Goal: Transaction & Acquisition: Purchase product/service

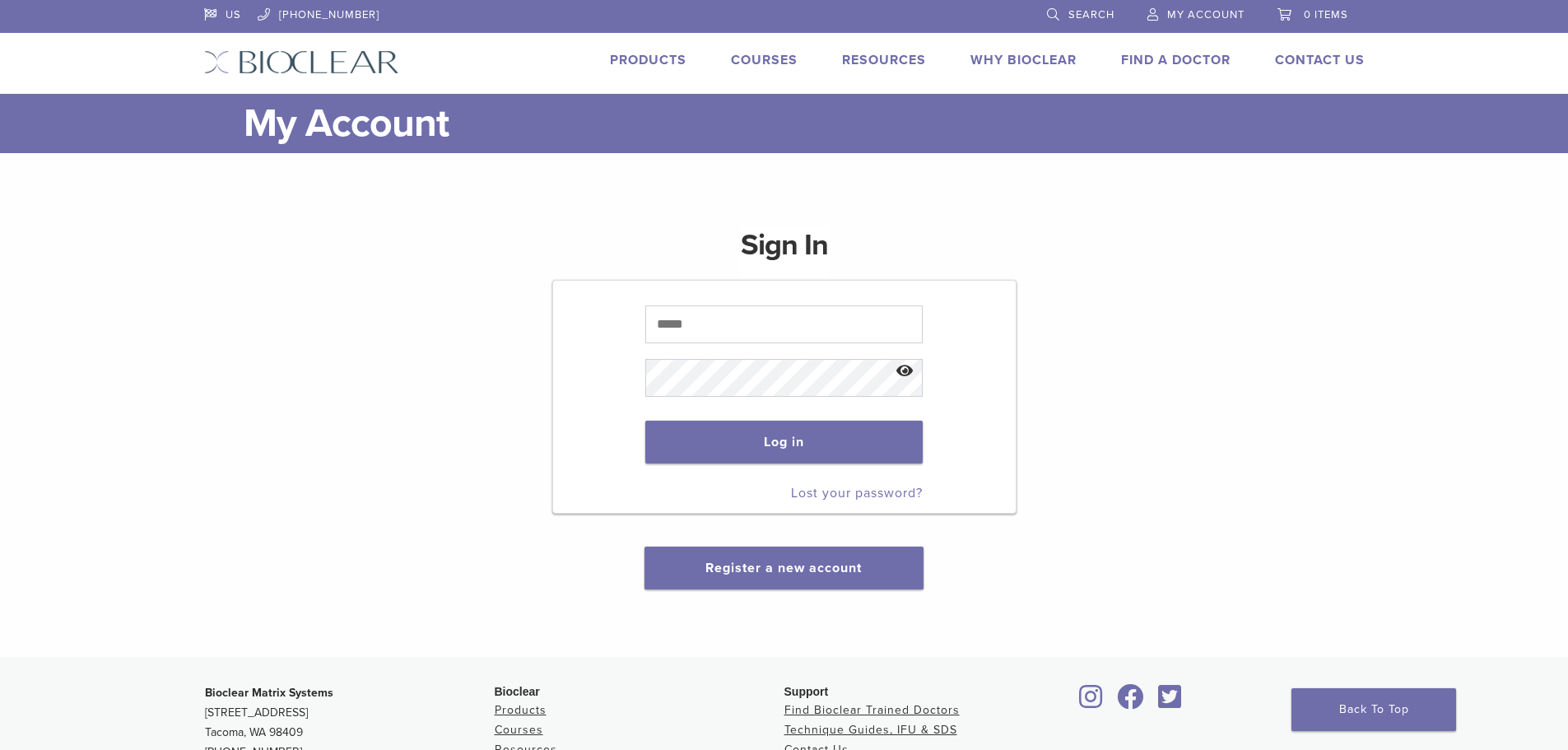
click at [645, 61] on link "Products" at bounding box center [648, 60] width 77 height 16
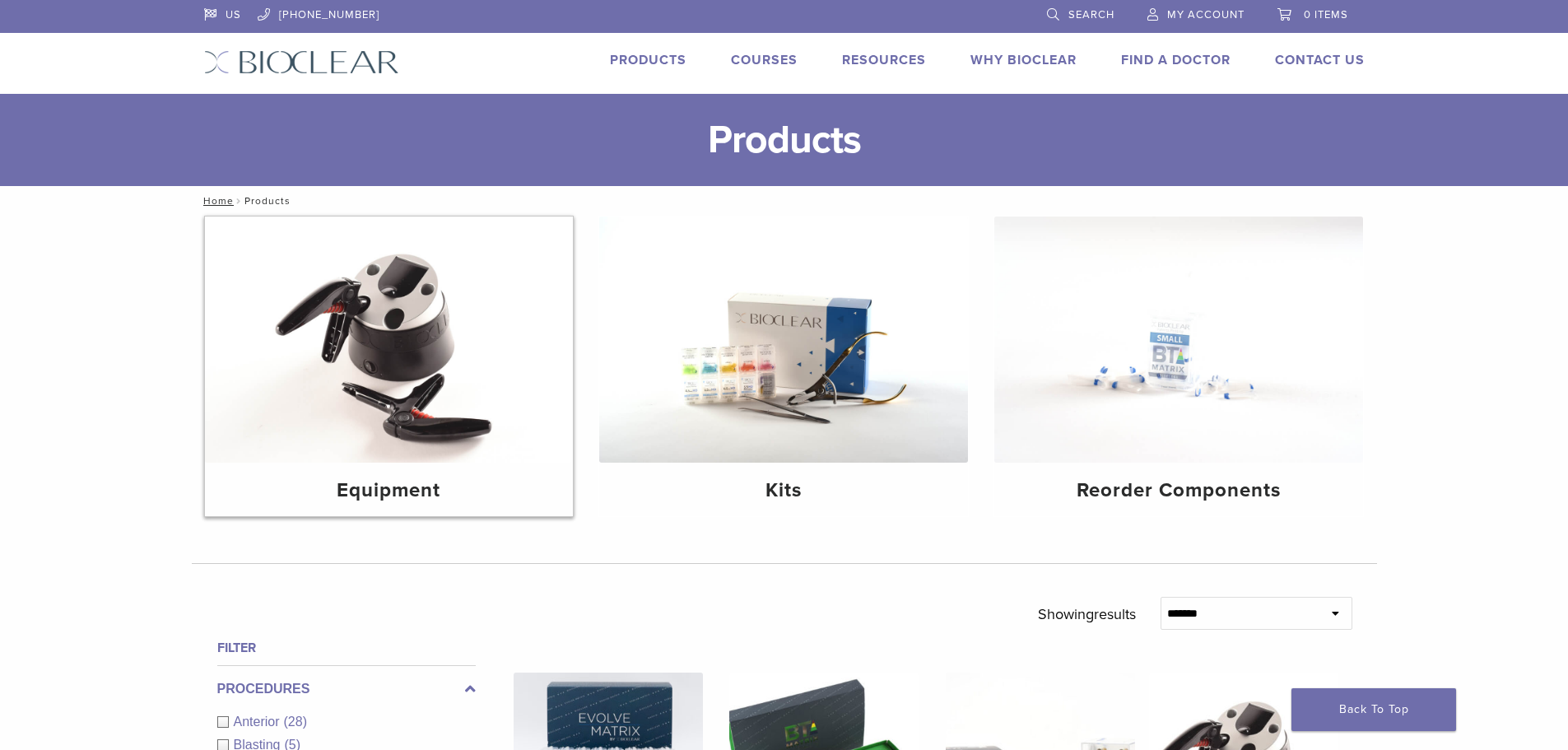
click at [425, 415] on img at bounding box center [389, 339] width 368 height 247
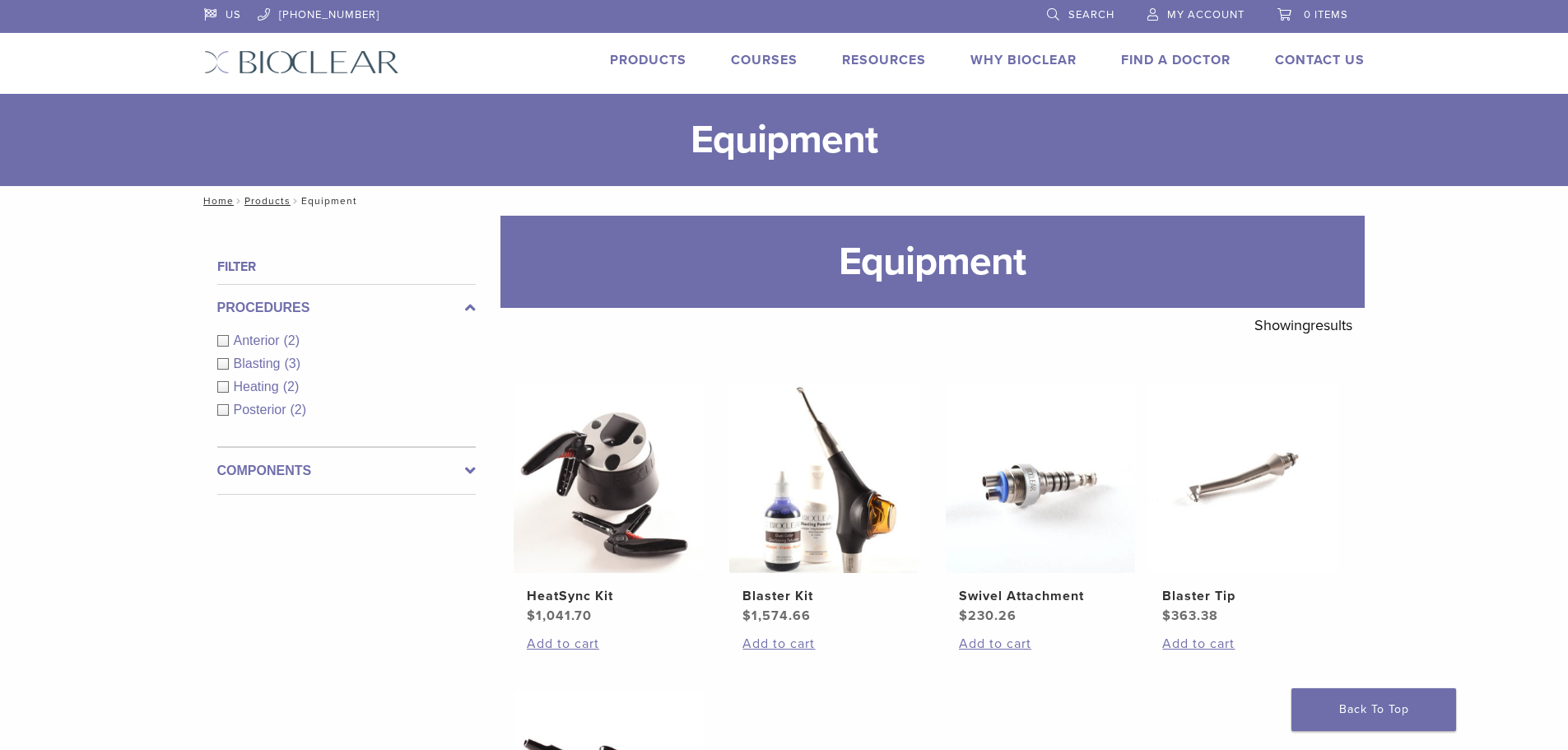
click at [650, 51] on li "Products" at bounding box center [648, 60] width 77 height 20
click at [655, 59] on link "Products" at bounding box center [648, 60] width 77 height 16
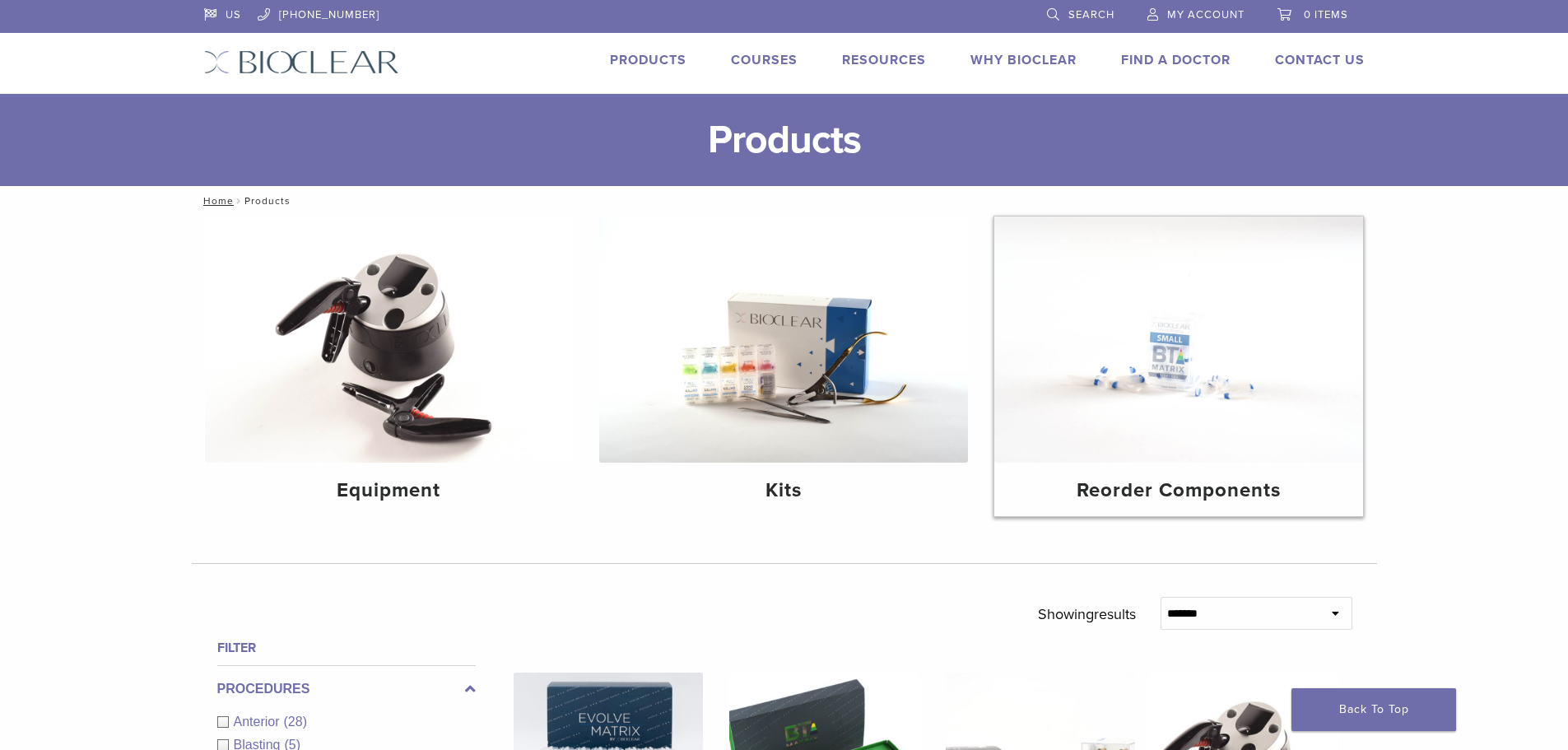
click at [1245, 442] on img at bounding box center [1179, 339] width 368 height 247
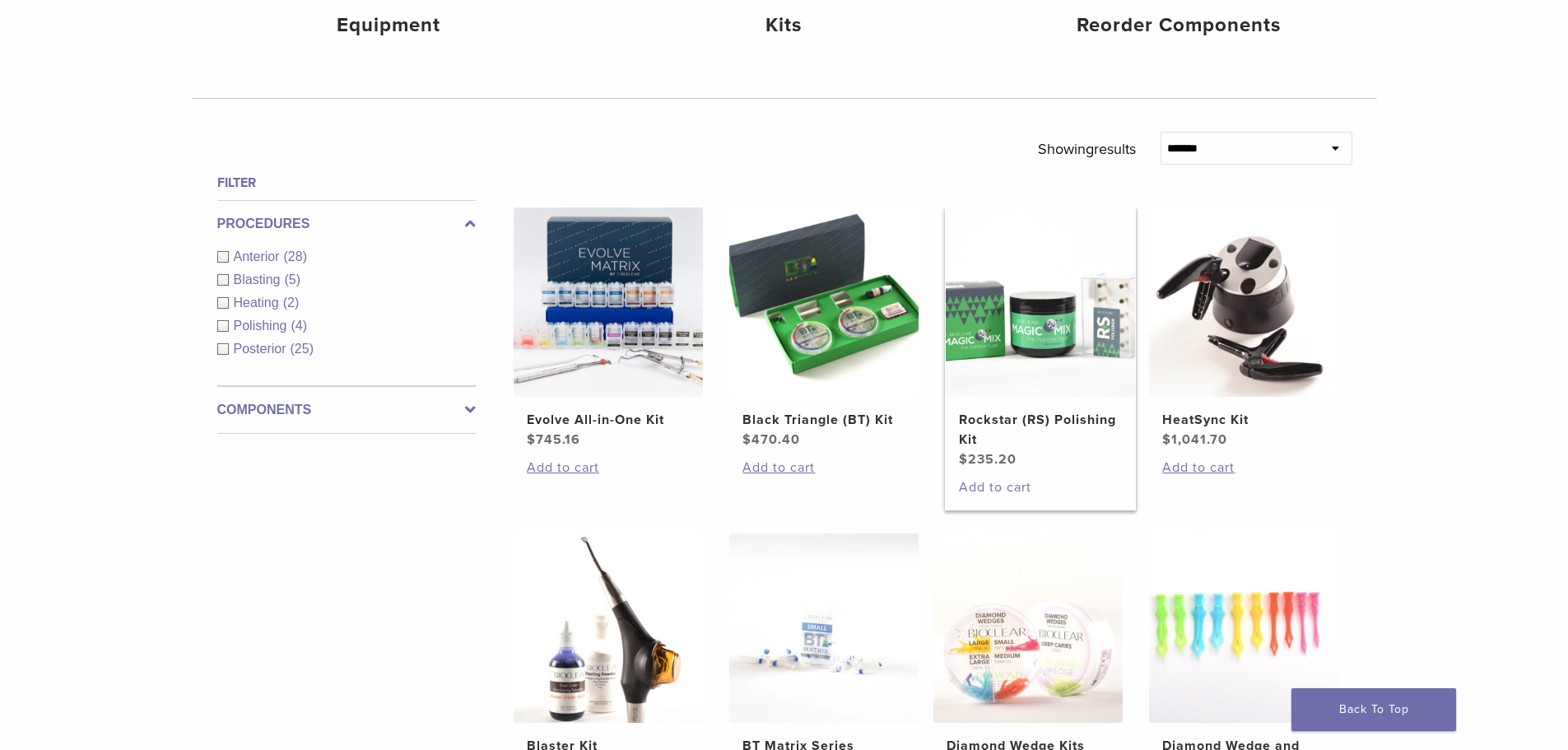
scroll to position [494, 0]
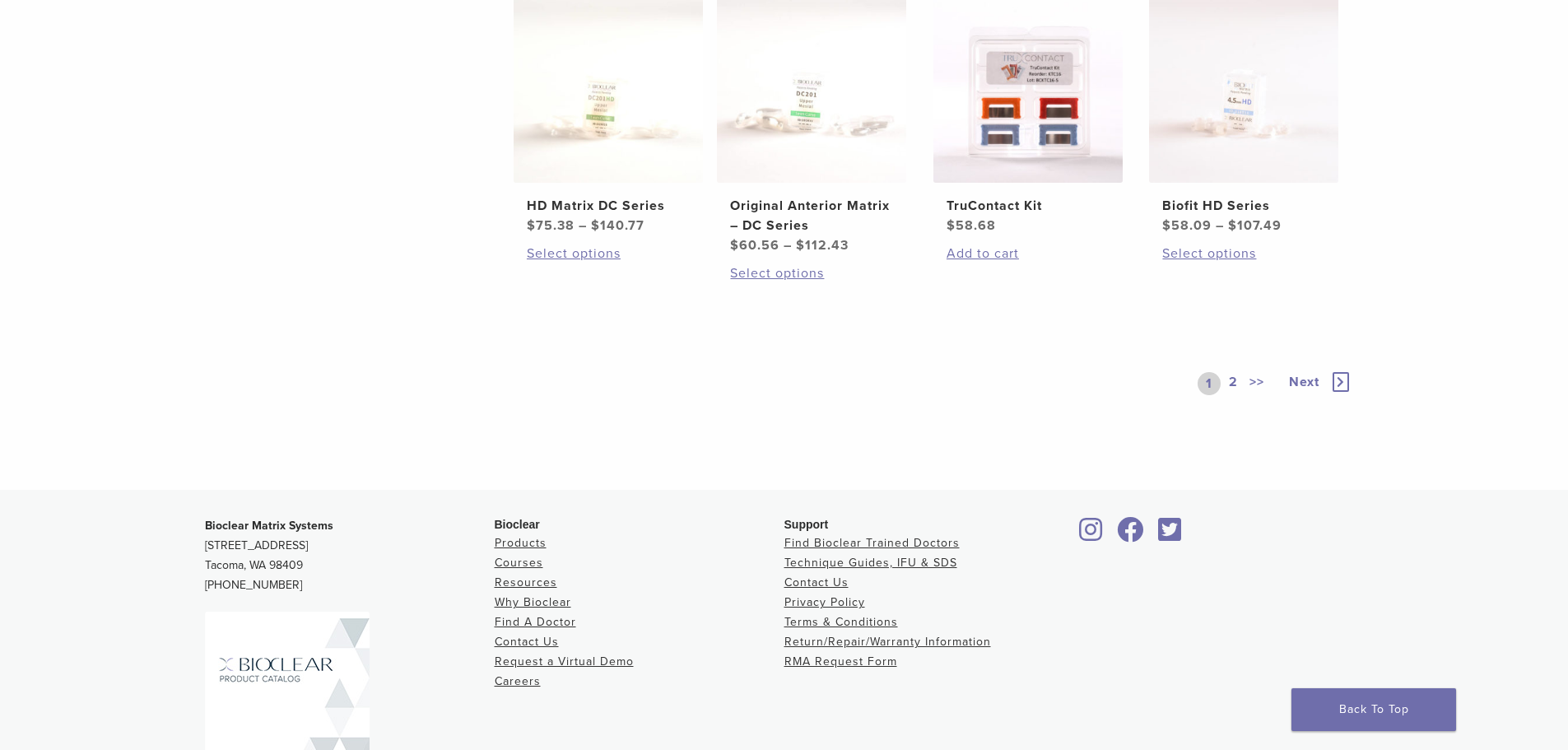
scroll to position [1152, 0]
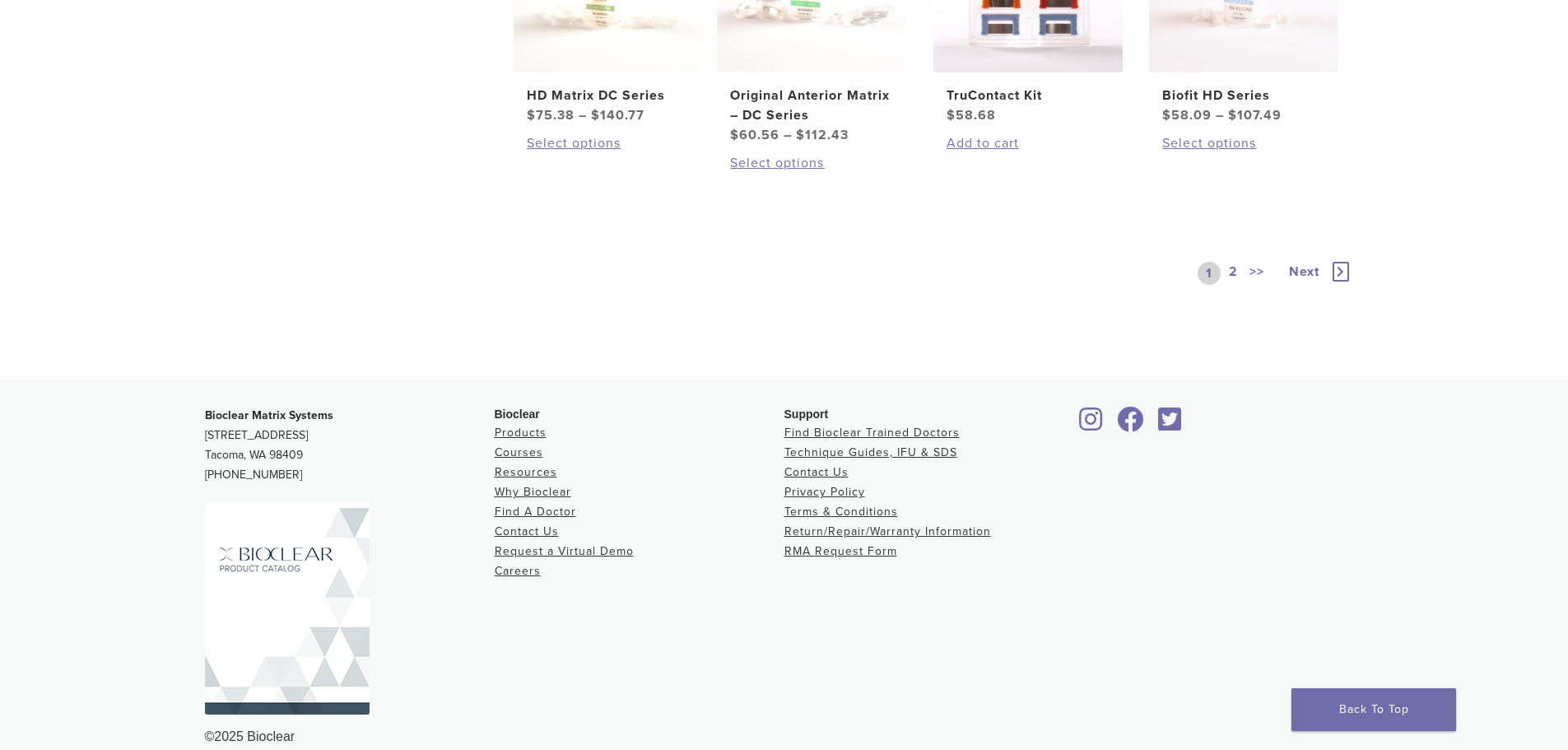
click at [1237, 268] on link "2" at bounding box center [1233, 273] width 16 height 23
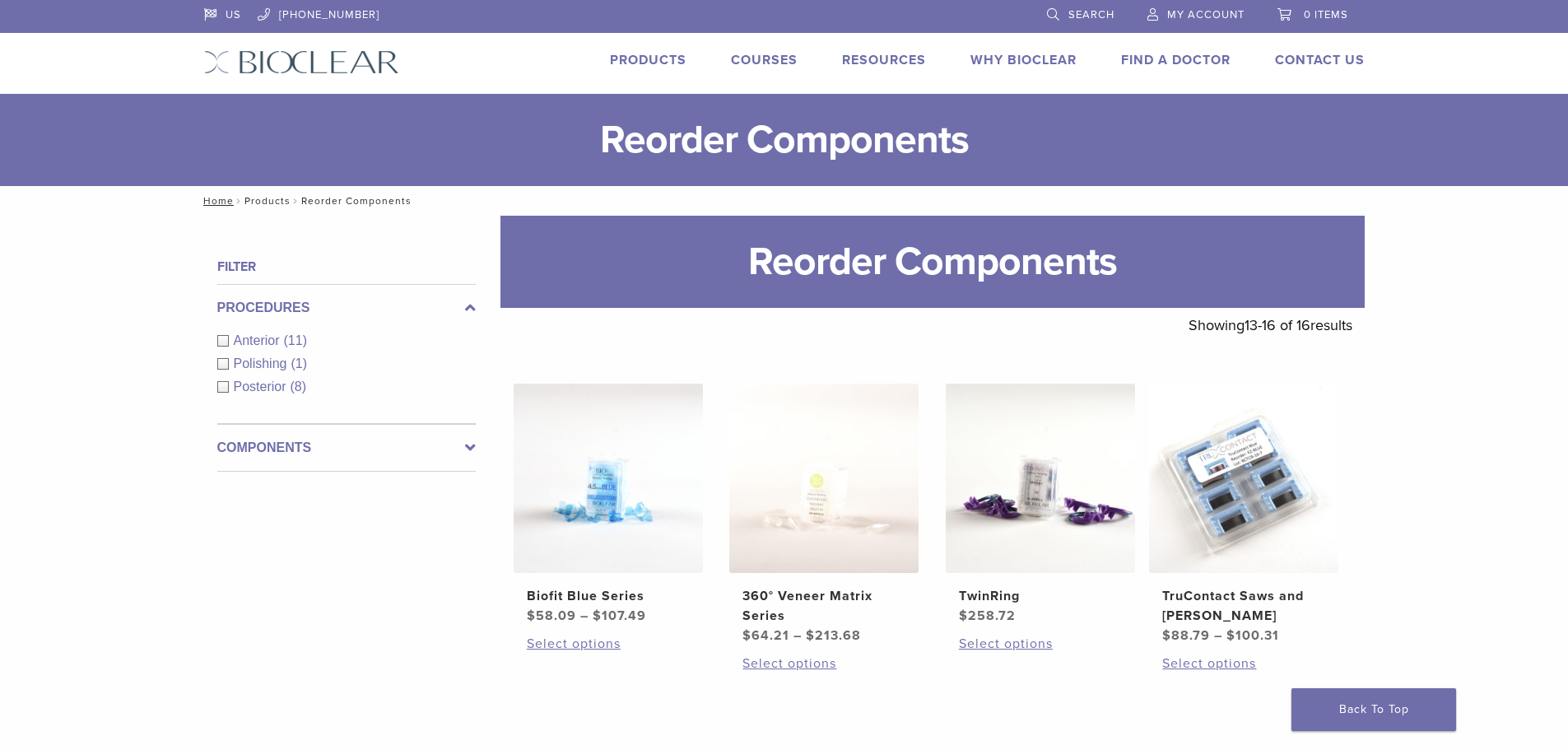
click at [260, 200] on link "Products" at bounding box center [267, 201] width 46 height 11
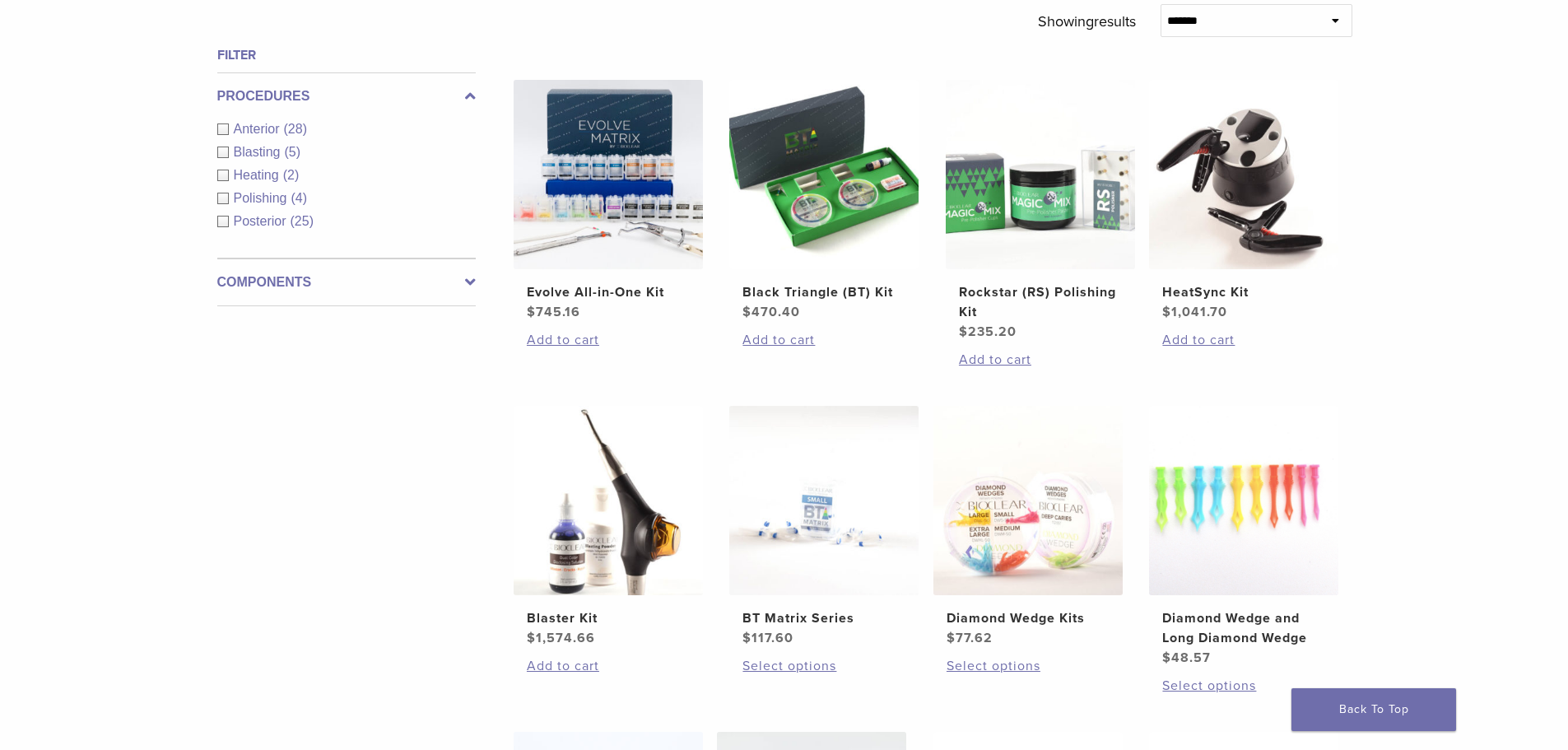
scroll to position [330, 0]
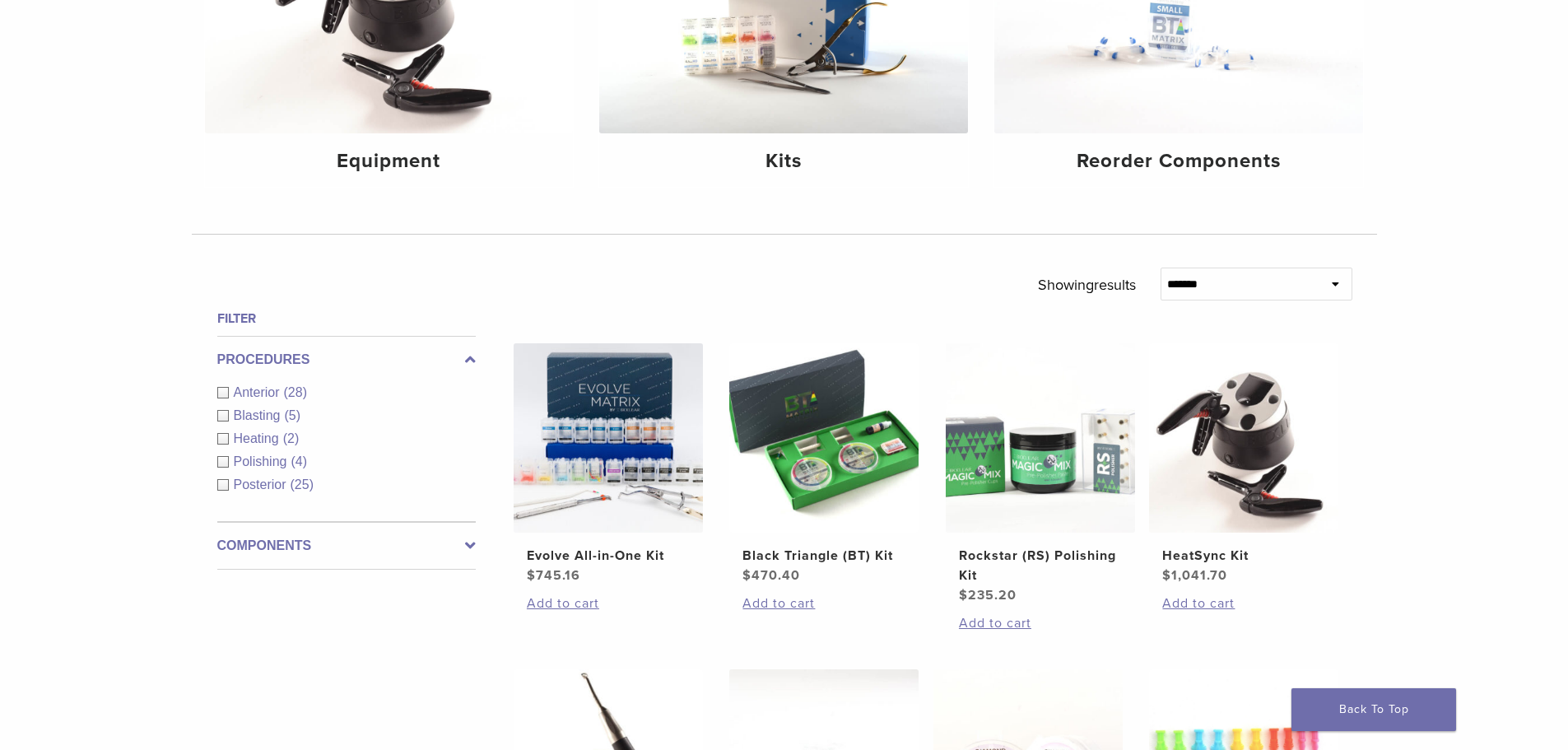
click at [474, 546] on icon at bounding box center [469, 545] width 10 height 20
click at [225, 464] on div "Instruments (13)" at bounding box center [347, 463] width 259 height 20
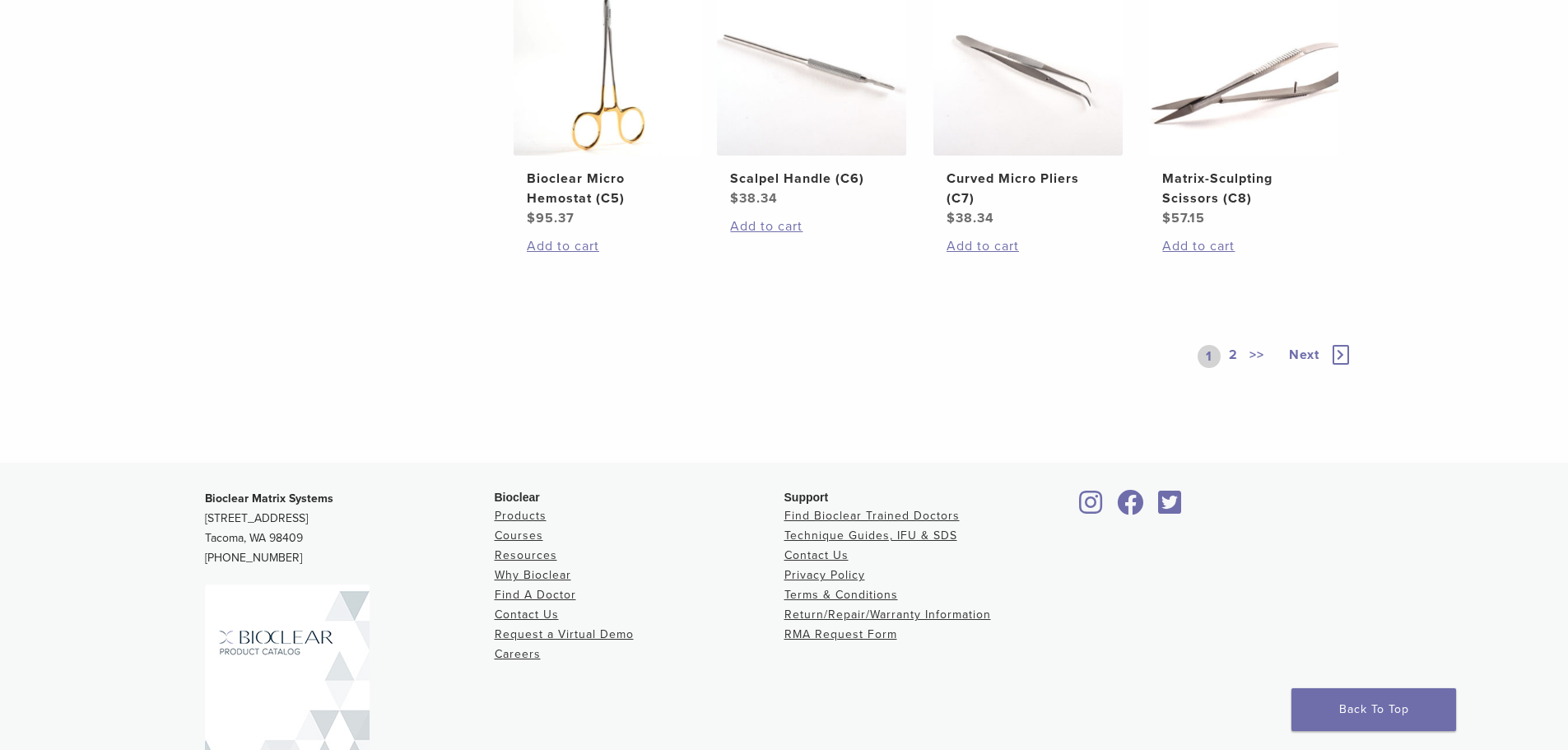
scroll to position [1235, 0]
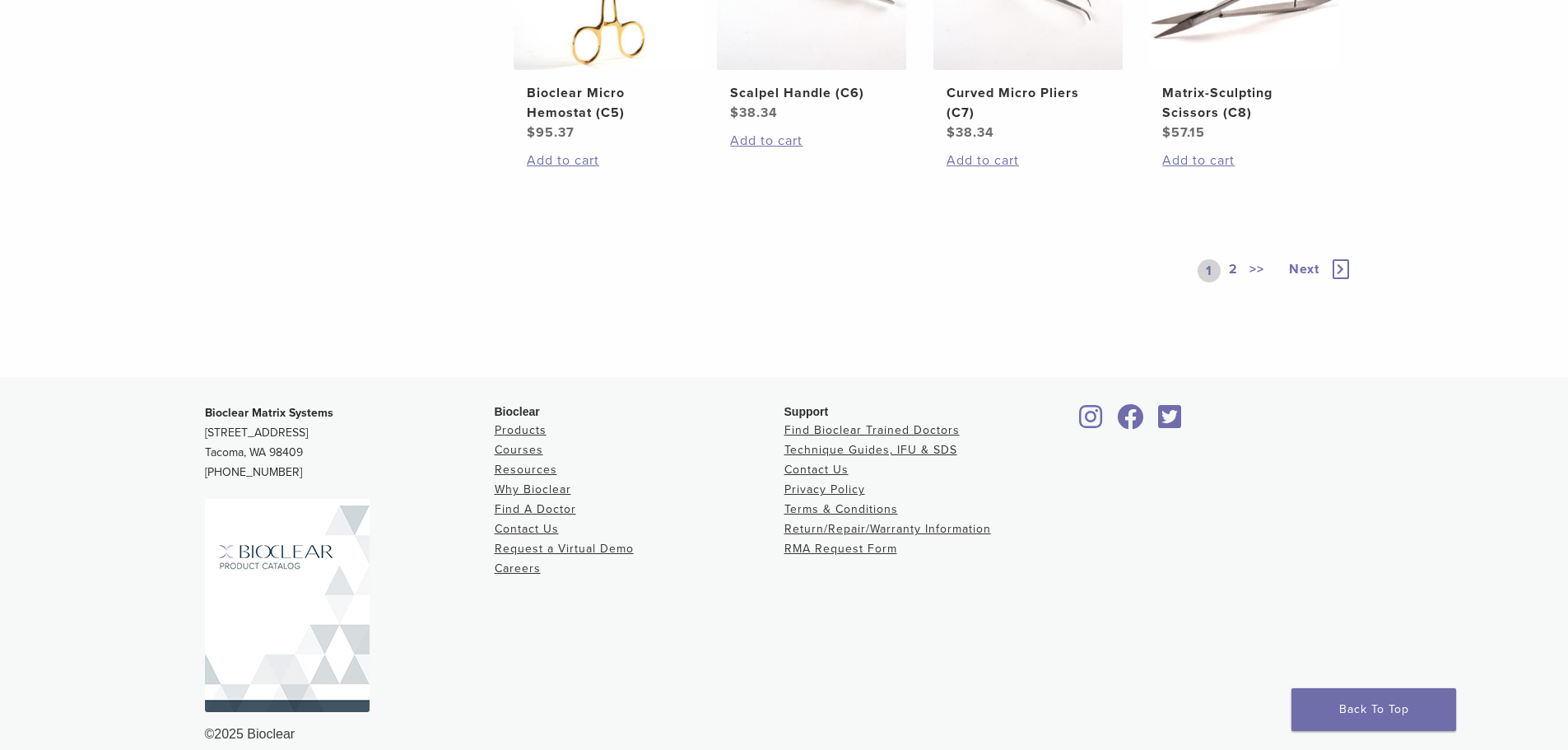
click at [1229, 282] on link "2" at bounding box center [1233, 270] width 16 height 23
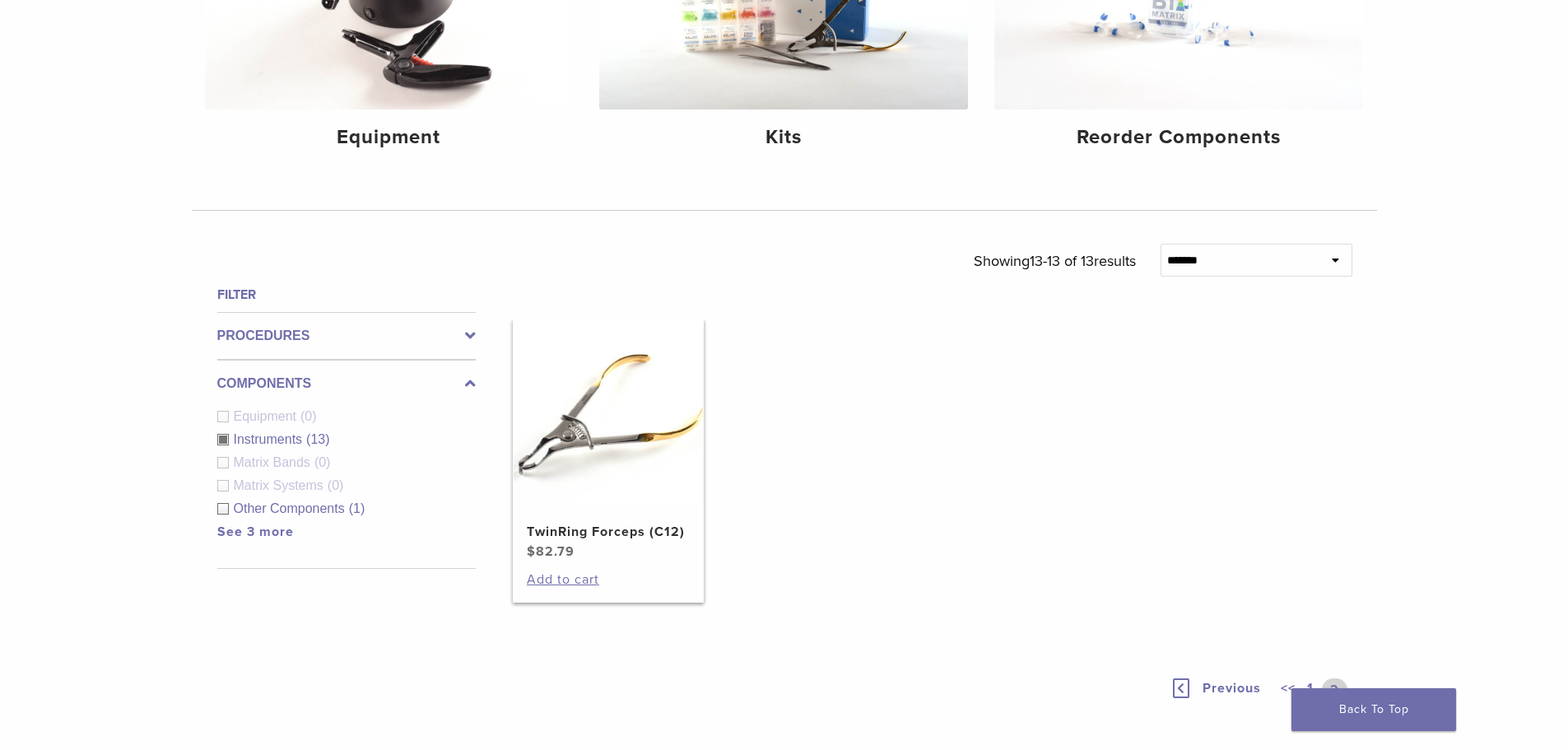
scroll to position [384, 0]
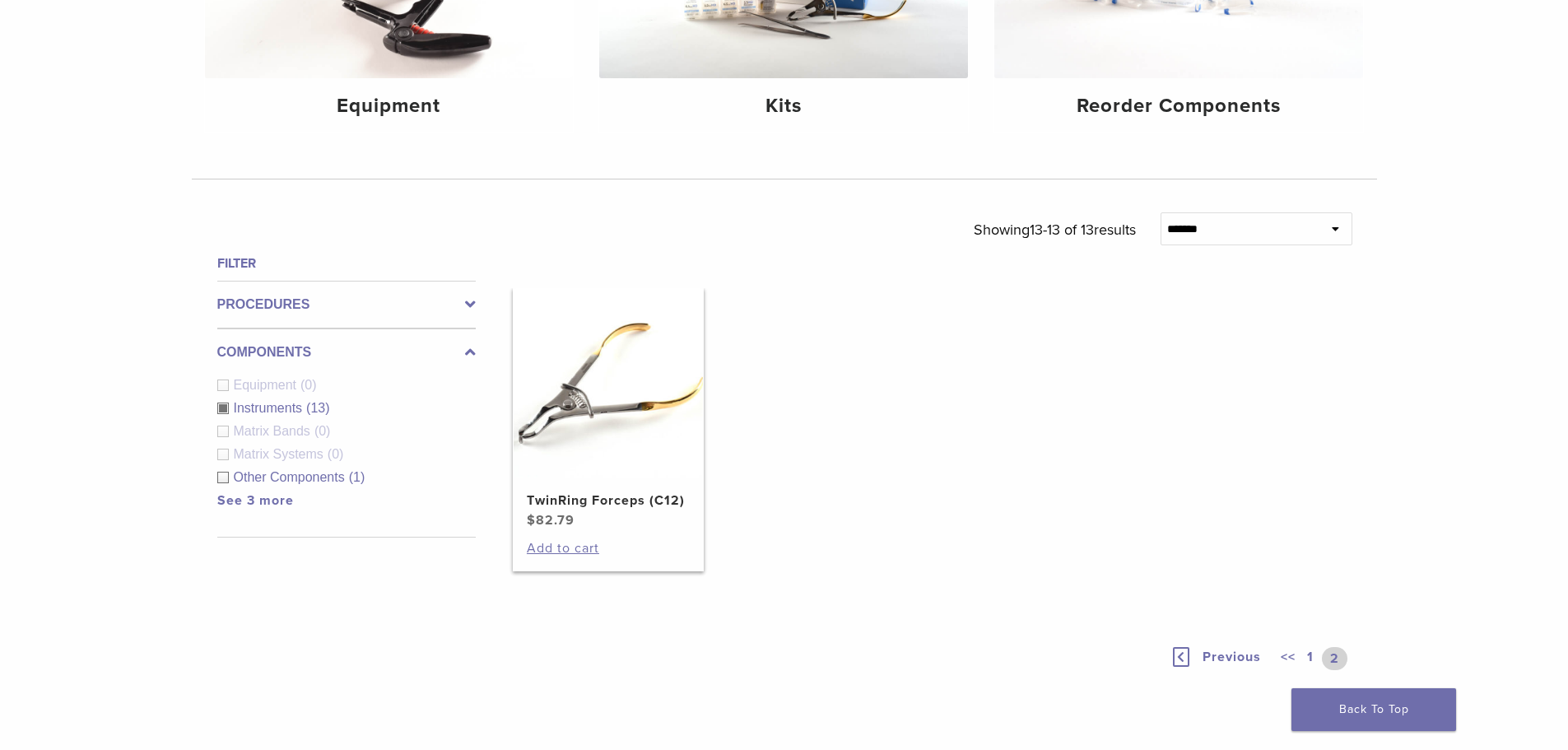
click at [571, 387] on img at bounding box center [608, 383] width 189 height 189
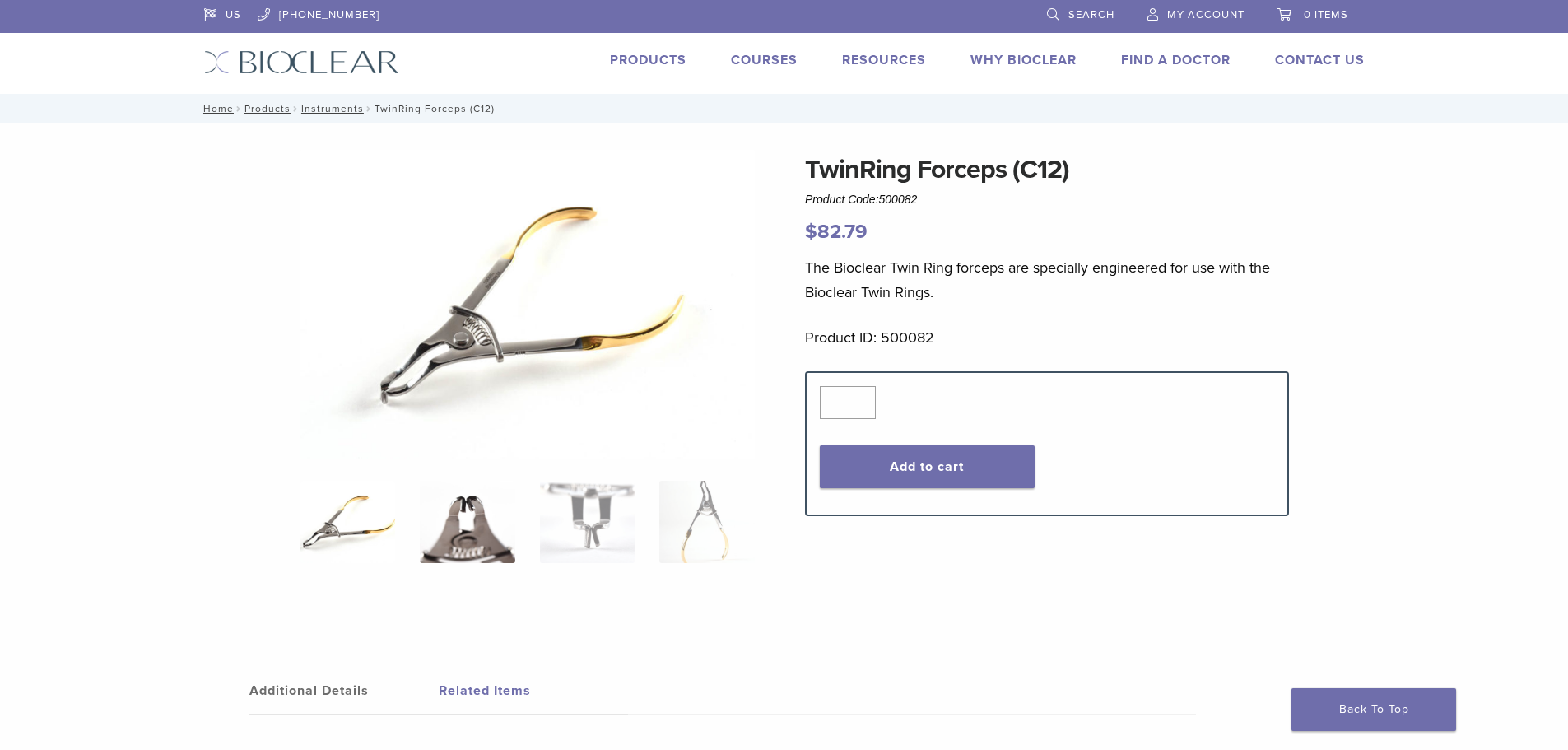
click at [462, 532] on img at bounding box center [467, 521] width 94 height 82
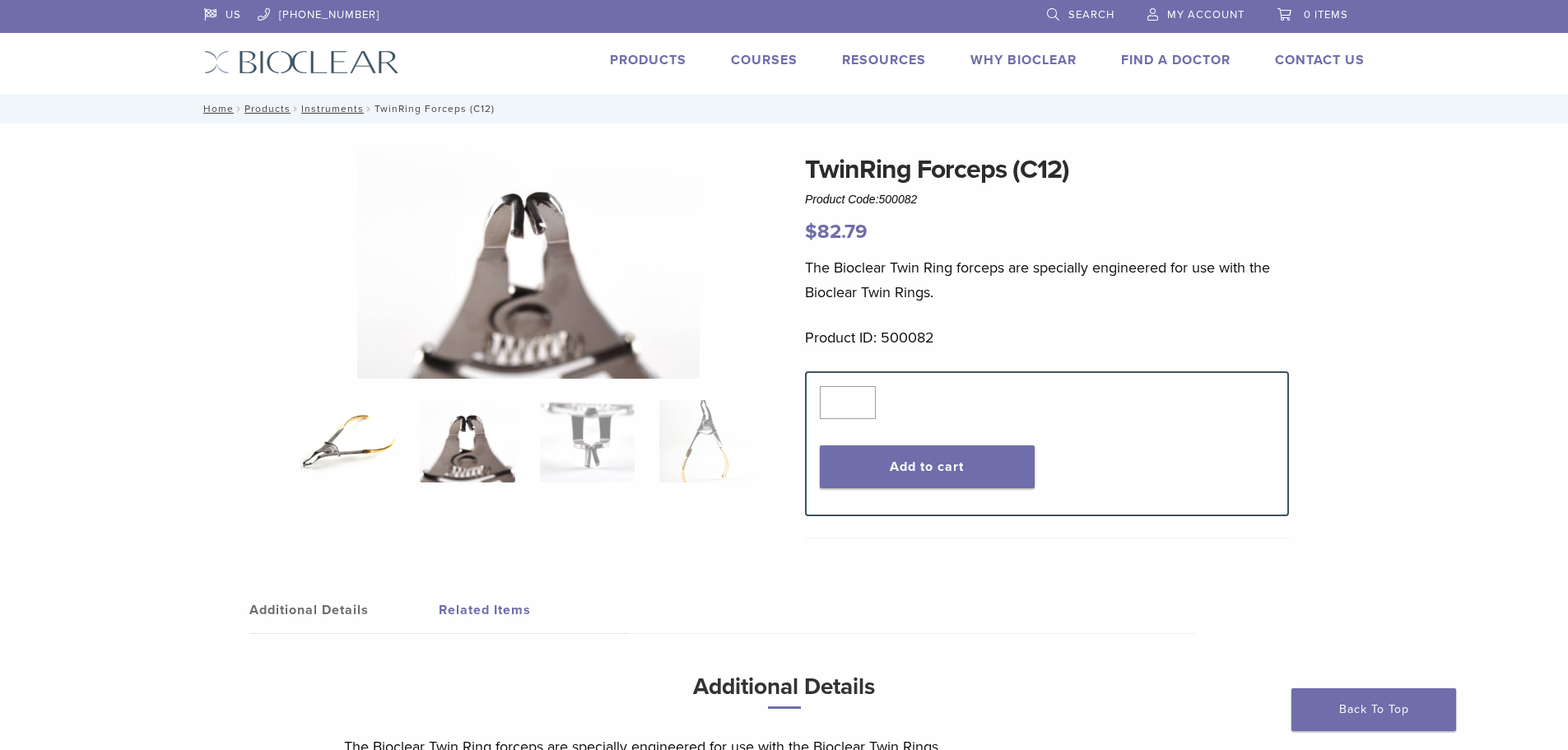
click at [366, 459] on img at bounding box center [348, 440] width 94 height 82
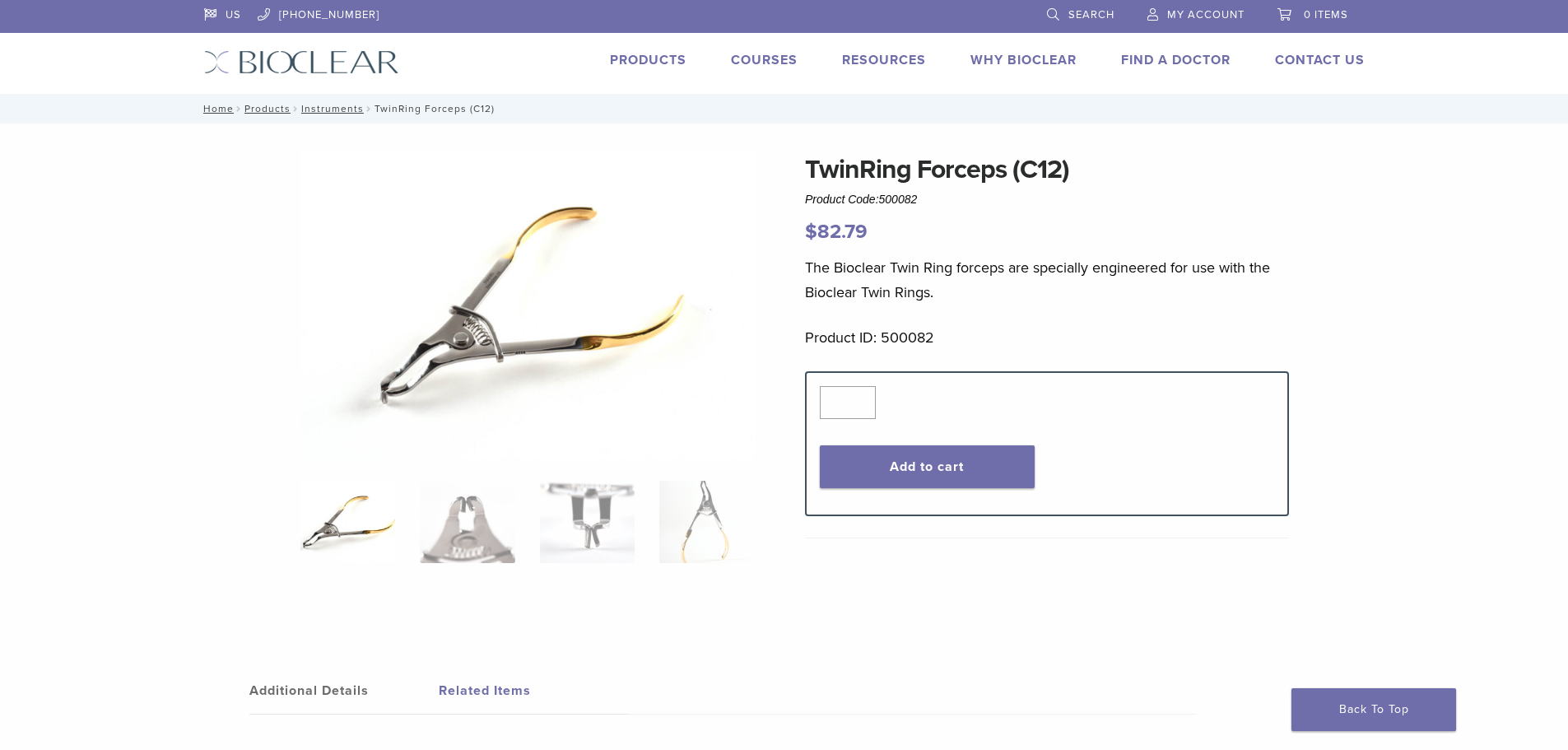
click at [496, 336] on img at bounding box center [527, 305] width 454 height 310
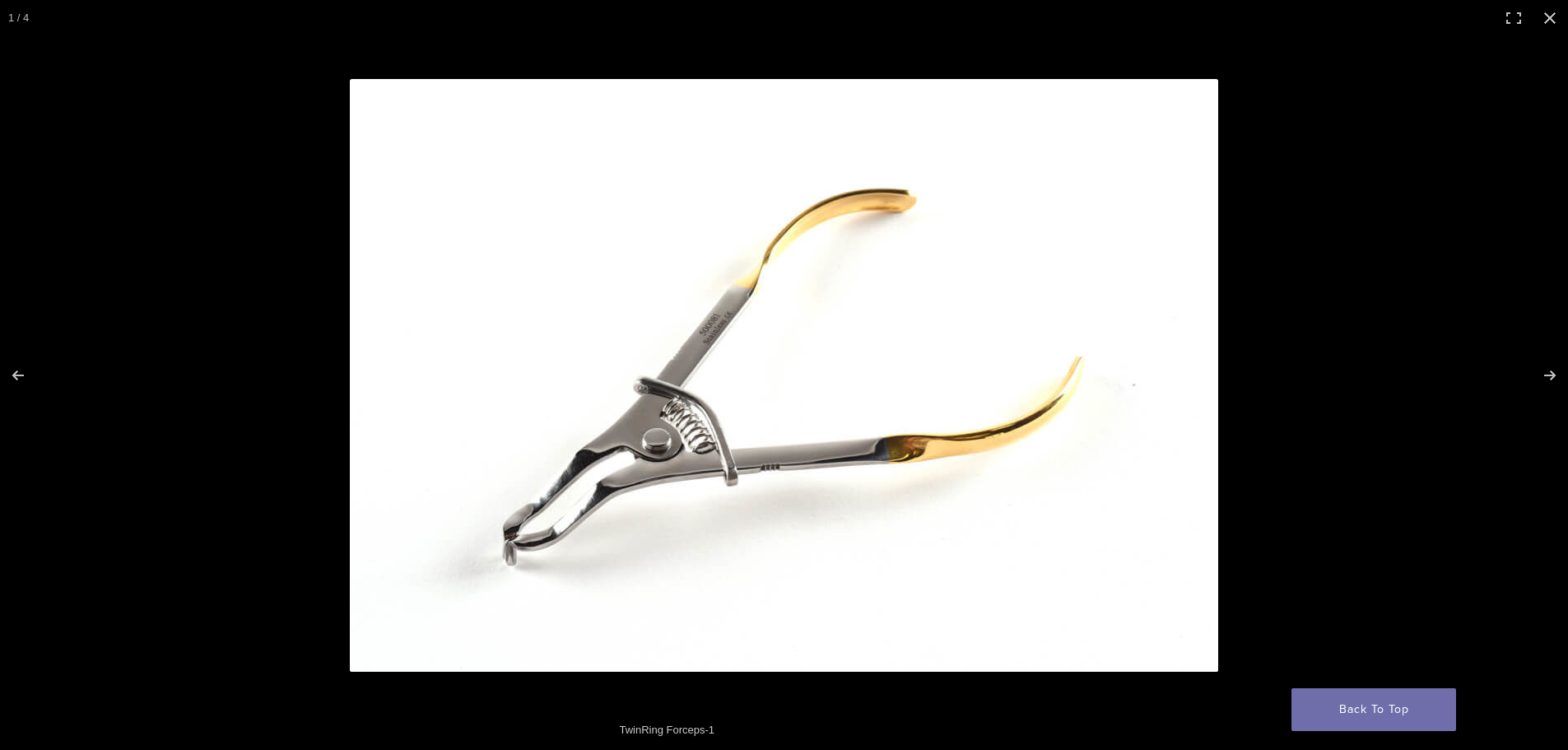
click at [695, 459] on img at bounding box center [783, 375] width 868 height 592
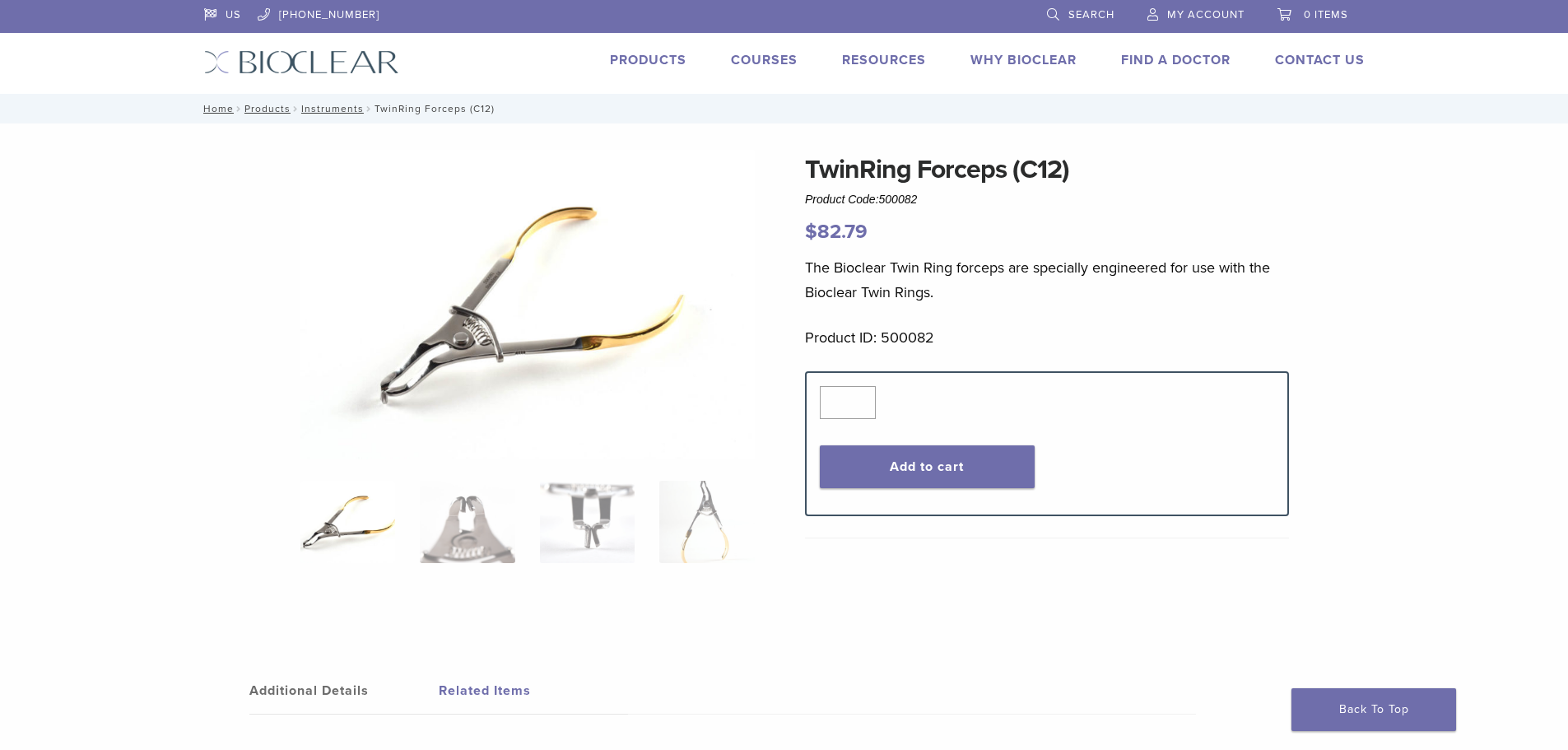
click at [454, 352] on img at bounding box center [527, 305] width 454 height 310
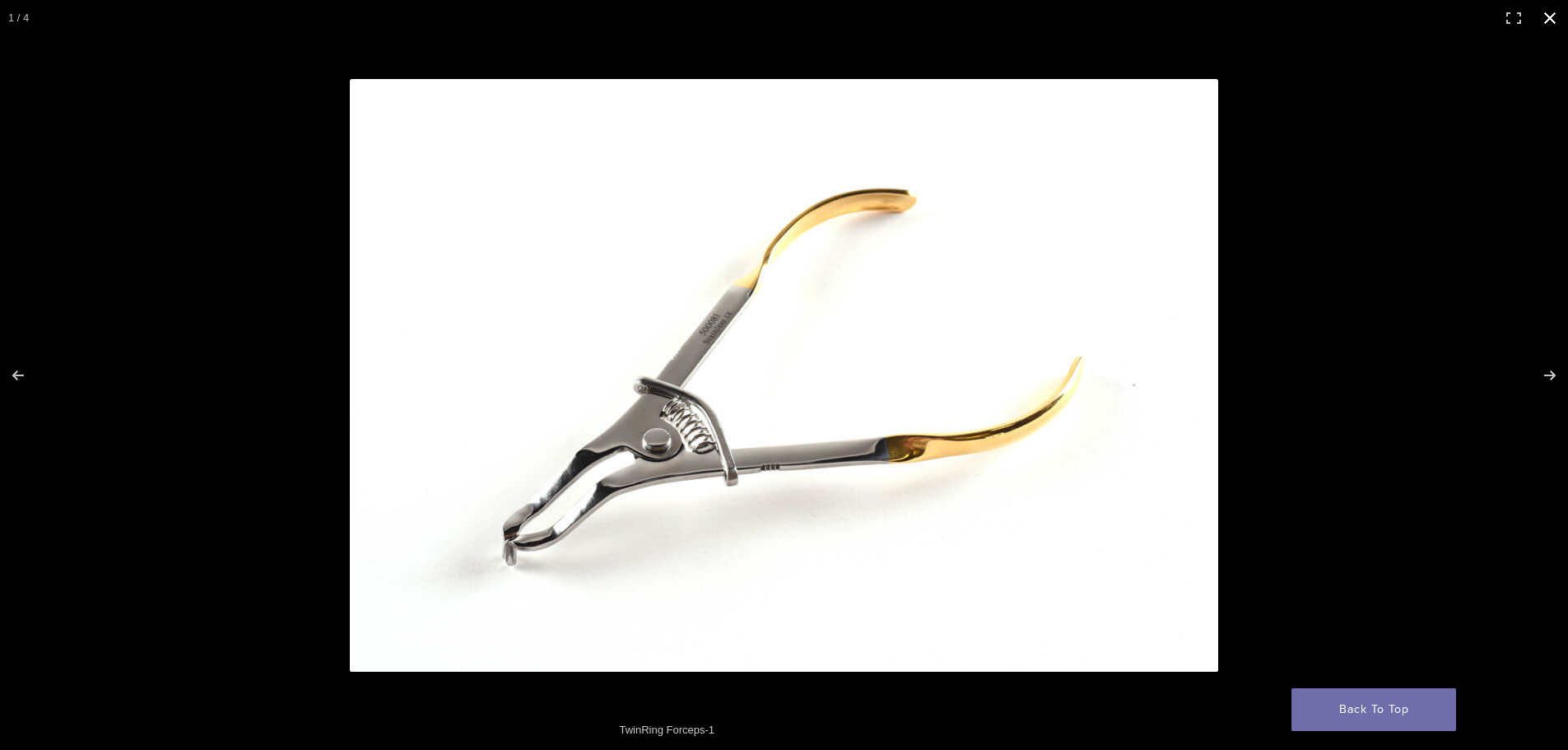
click at [1545, 14] on button "Close (Esc)" at bounding box center [1550, 18] width 36 height 36
